Goal: Task Accomplishment & Management: Complete application form

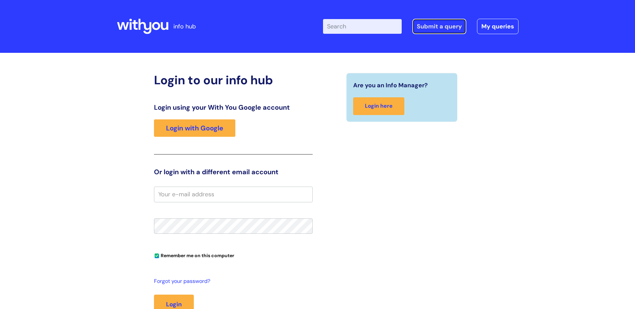
click at [444, 29] on link "Submit a query" at bounding box center [439, 26] width 54 height 15
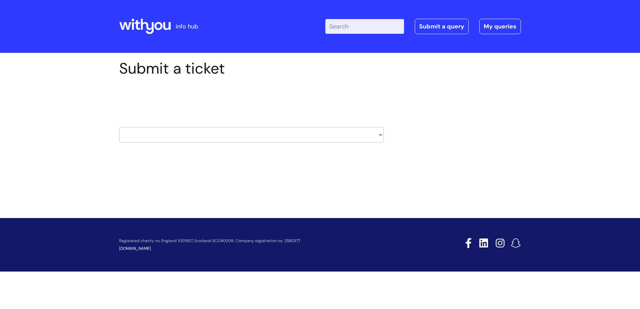
click at [378, 133] on select "HR / People IT and Support Clinical Drug Alerts Finance Accounts Data Support T…" at bounding box center [251, 134] width 264 height 15
select select "hr_/_people"
click at [119, 127] on select "HR / People IT and Support Clinical Drug Alerts Finance Accounts Data Support T…" at bounding box center [251, 134] width 264 height 15
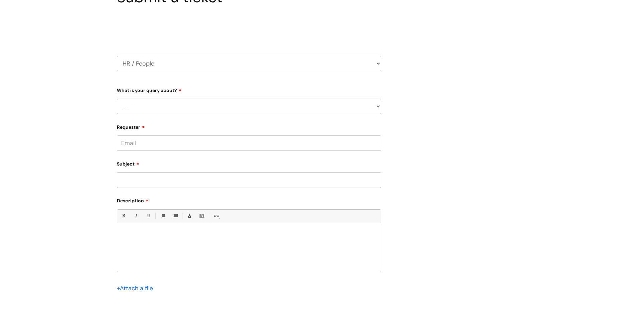
scroll to position [67, 0]
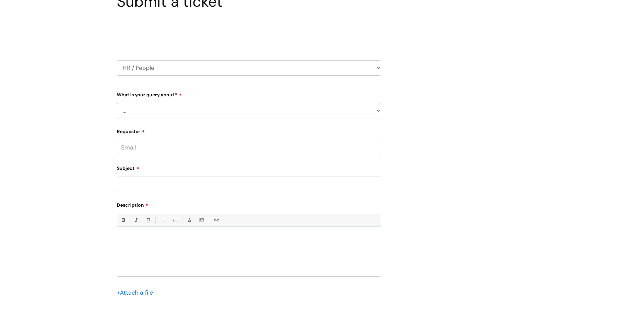
click at [364, 115] on select "... Absence Query Holiday Query Employee change request General HR Query iTrent…" at bounding box center [249, 110] width 264 height 15
click at [447, 114] on div "Submit a ticket Select issue type HR / People IT and Support Clinical Drug Aler…" at bounding box center [317, 167] width 411 height 348
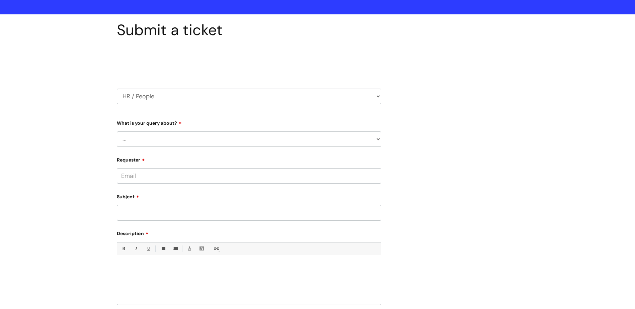
scroll to position [0, 0]
